Goal: Task Accomplishment & Management: Manage account settings

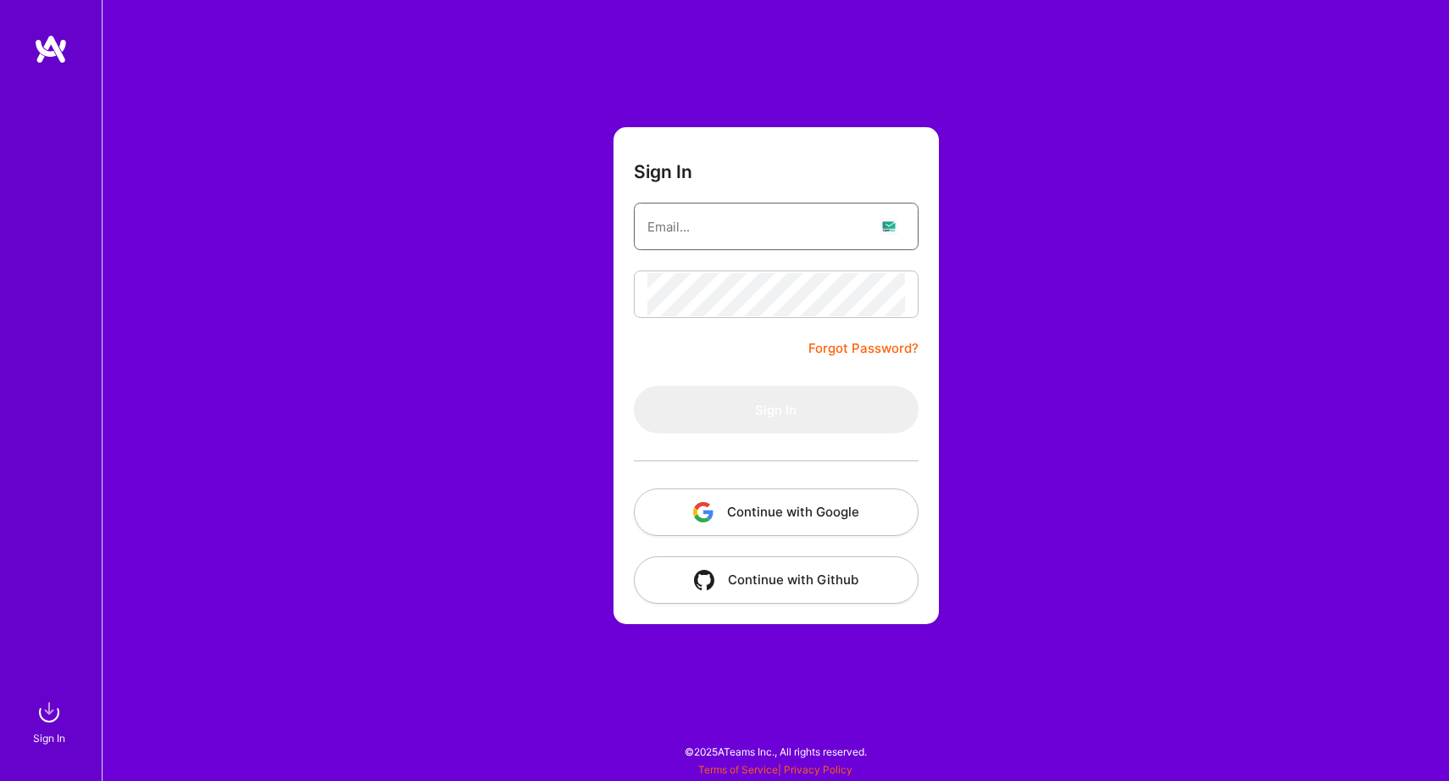
type input "[EMAIL_ADDRESS][DOMAIN_NAME]"
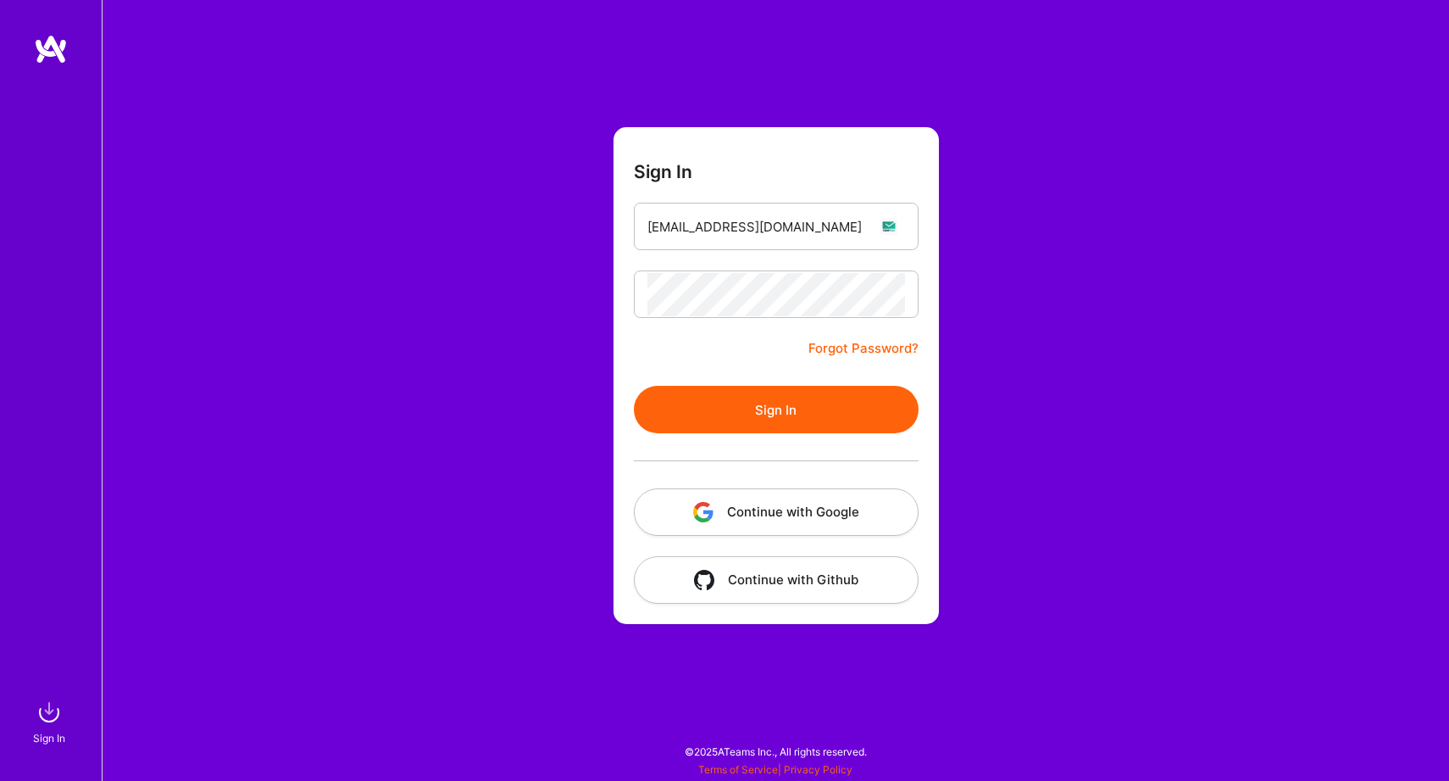
click at [780, 397] on button "Sign In" at bounding box center [776, 409] width 285 height 47
